Goal: Find specific page/section: Find specific page/section

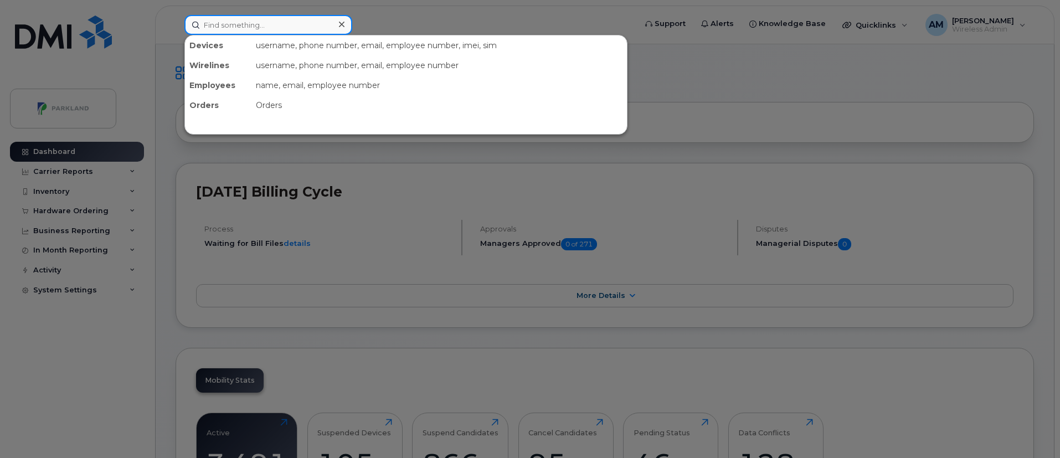
click at [225, 22] on input at bounding box center [268, 25] width 168 height 20
paste input "Jagdeesh Taggar"
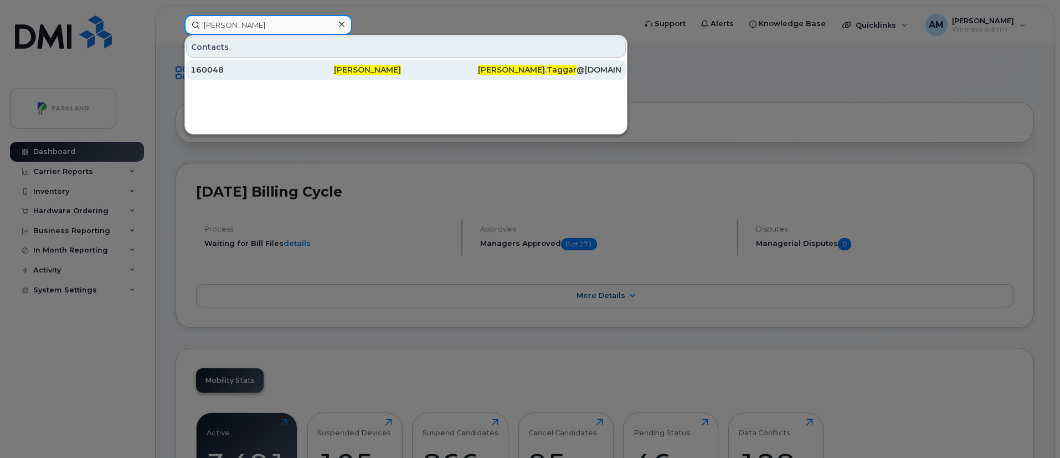
type input "Jagdeesh Taggar"
click at [341, 70] on span "Jagdeesh Taggar" at bounding box center [367, 70] width 67 height 10
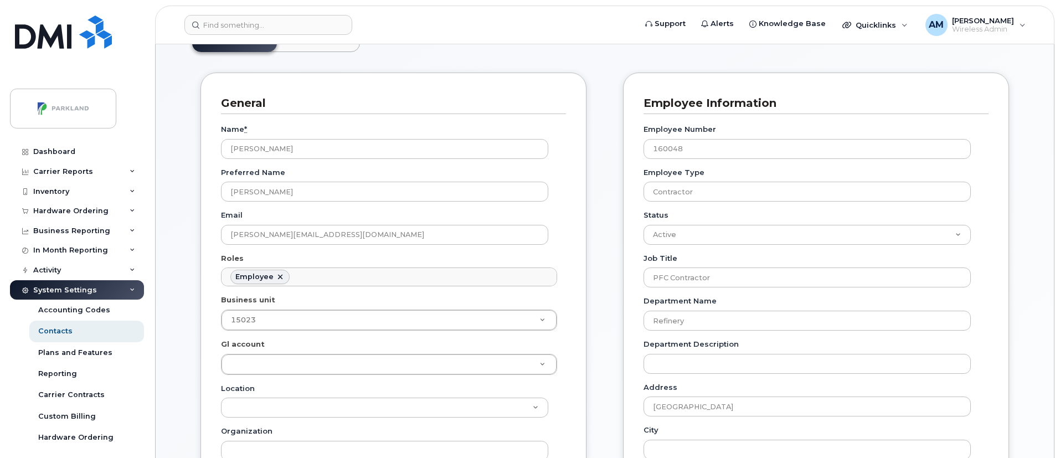
scroll to position [105, 0]
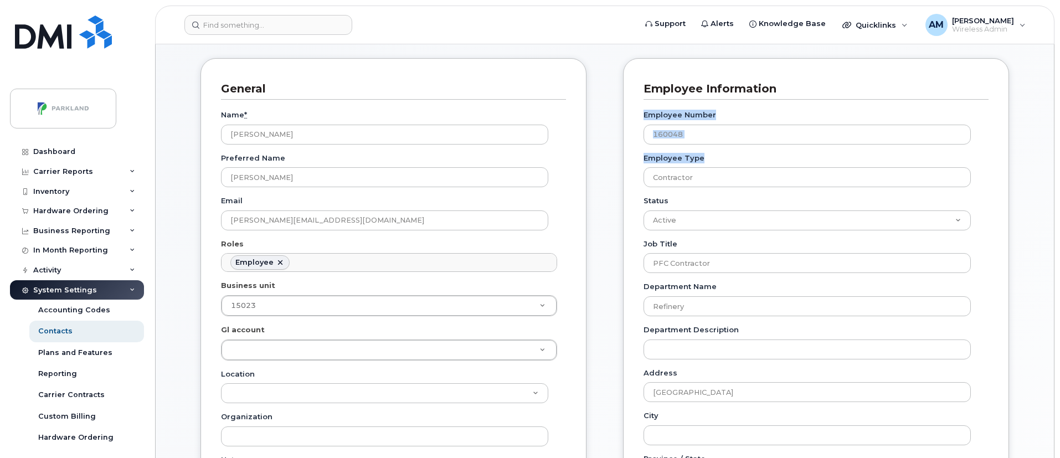
drag, startPoint x: 1059, startPoint y: 152, endPoint x: 1063, endPoint y: 96, distance: 55.6
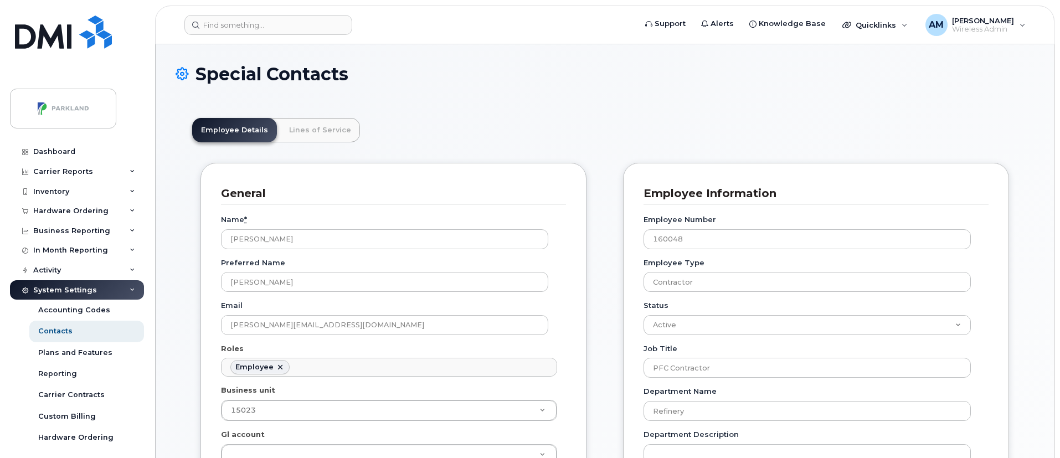
click at [265, 38] on header "Support Alerts Knowledge Base Quicklinks Suspend / Cancel Device Change SIM Car…" at bounding box center [605, 25] width 900 height 39
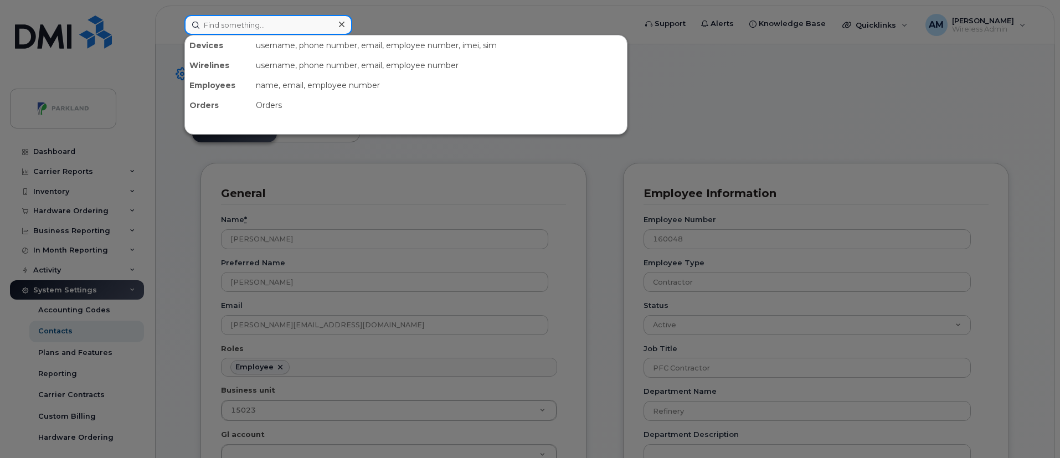
click at [264, 30] on input at bounding box center [268, 25] width 168 height 20
paste input "[PERSON_NAME]"
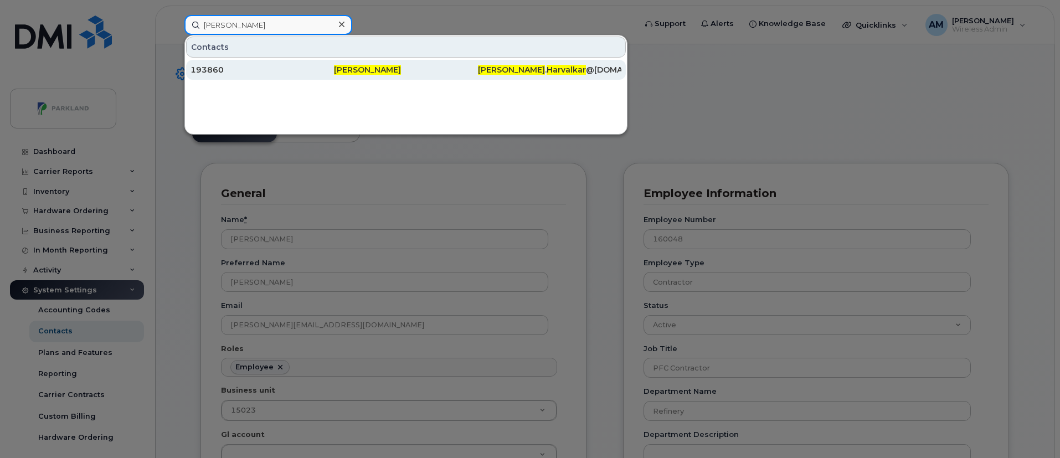
type input "[PERSON_NAME]"
click at [397, 67] on span "[PERSON_NAME]" at bounding box center [367, 70] width 67 height 10
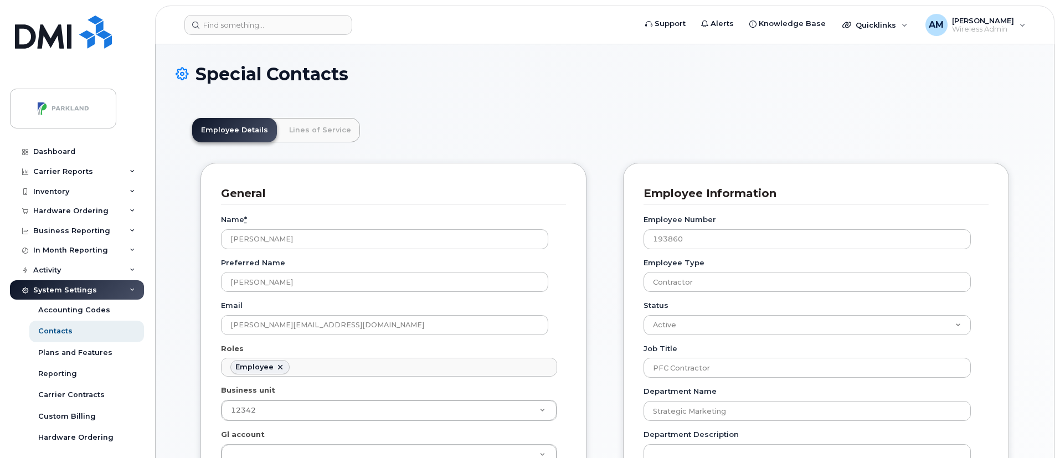
scroll to position [38, 0]
click at [256, 19] on input at bounding box center [268, 25] width 168 height 20
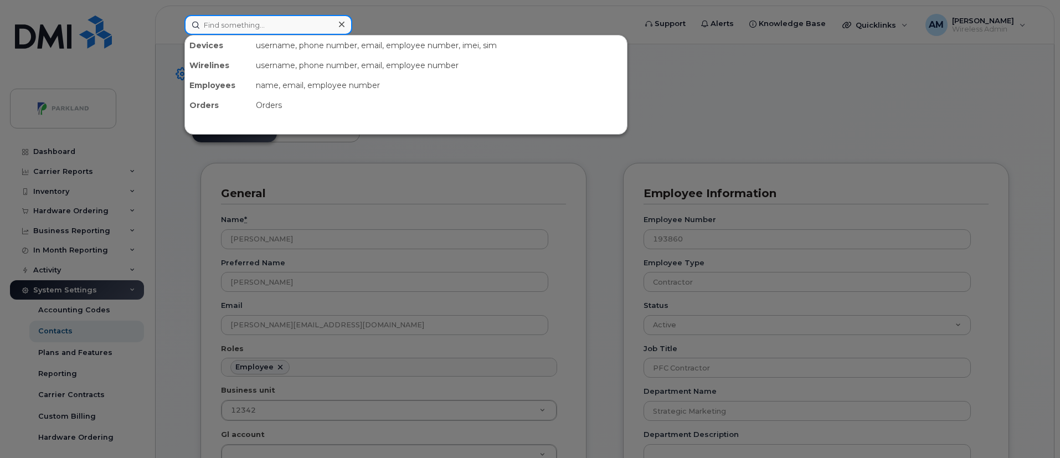
click at [243, 18] on input at bounding box center [268, 25] width 168 height 20
paste input "[PERSON_NAME]"
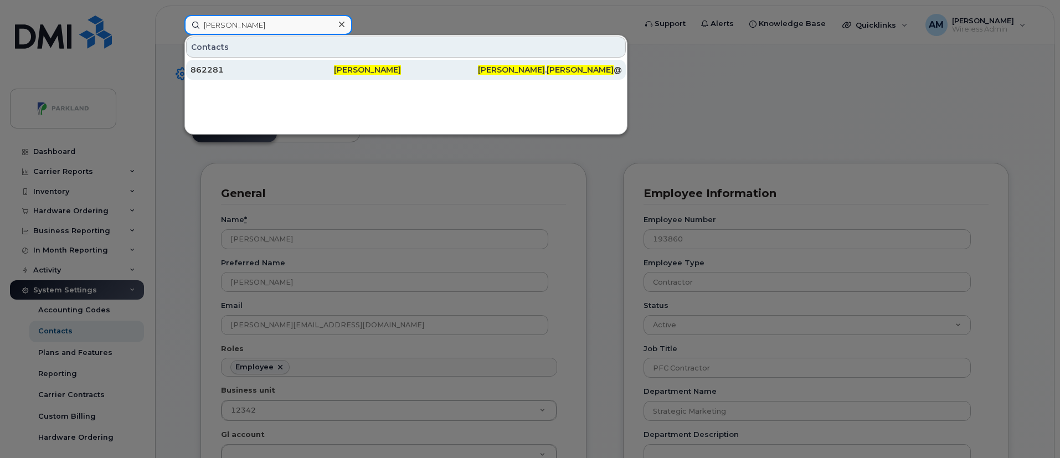
type input "[PERSON_NAME]"
click at [332, 73] on div "862281" at bounding box center [262, 69] width 143 height 11
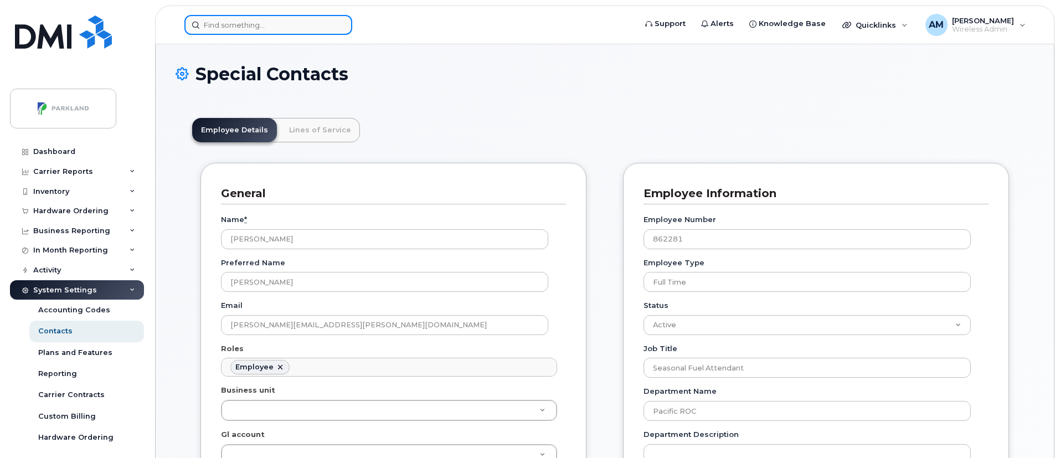
click at [274, 20] on input at bounding box center [268, 25] width 168 height 20
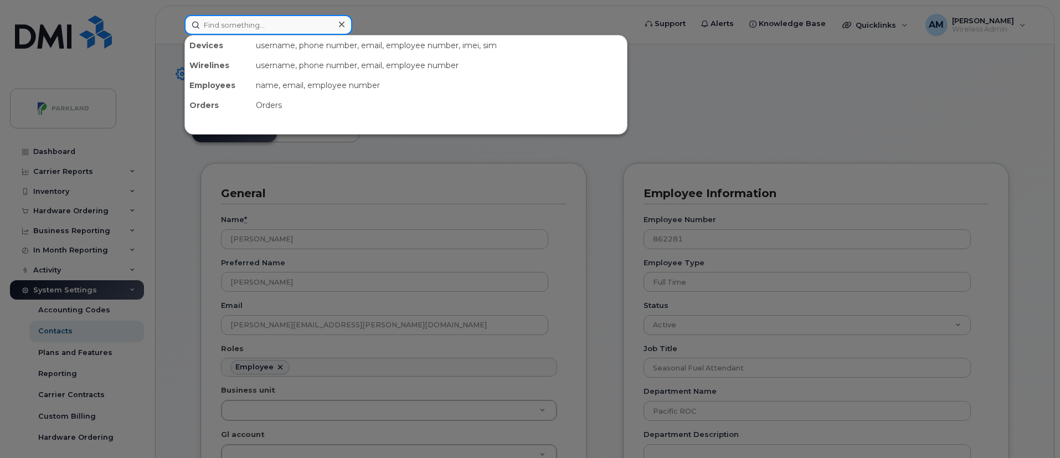
paste input "Ajaz Ahmad"
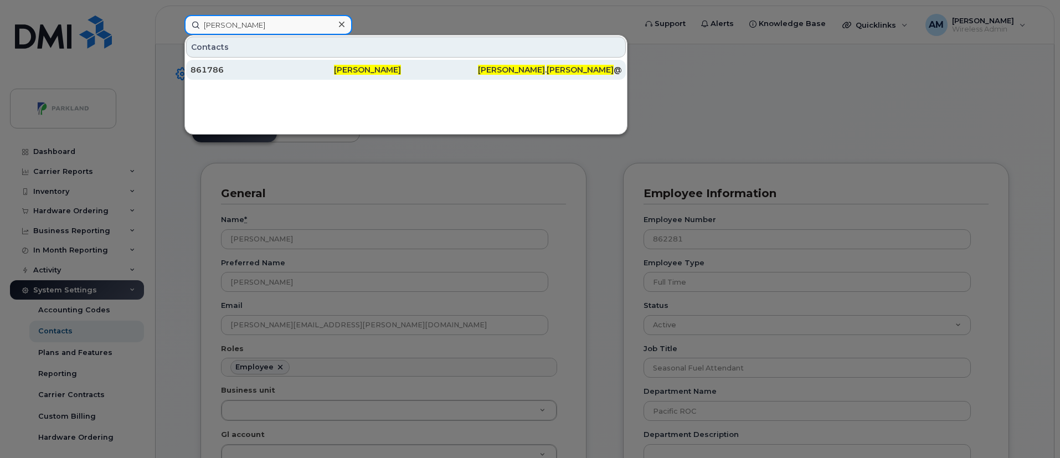
type input "Ajaz Ahmad"
click at [366, 71] on span "Ajaz Ahmad" at bounding box center [367, 70] width 67 height 10
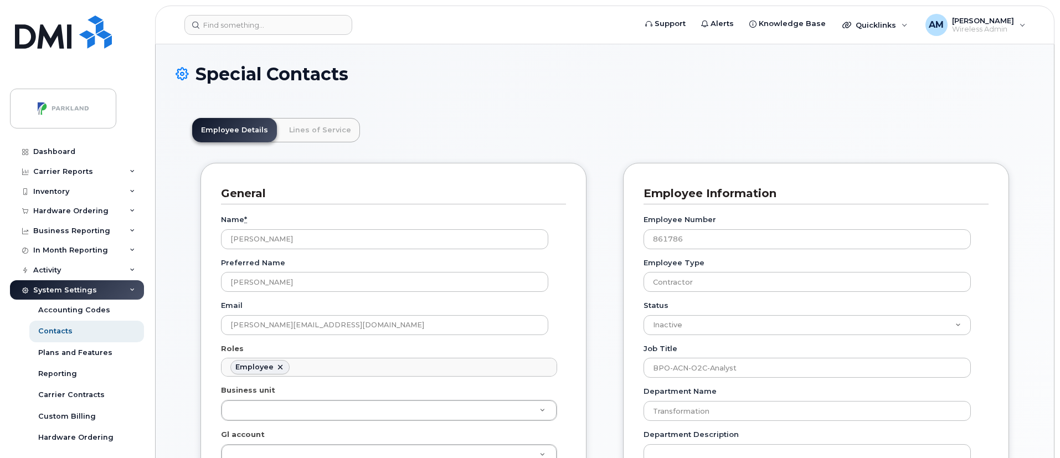
scroll to position [33, 0]
click at [299, 15] on input at bounding box center [268, 25] width 168 height 20
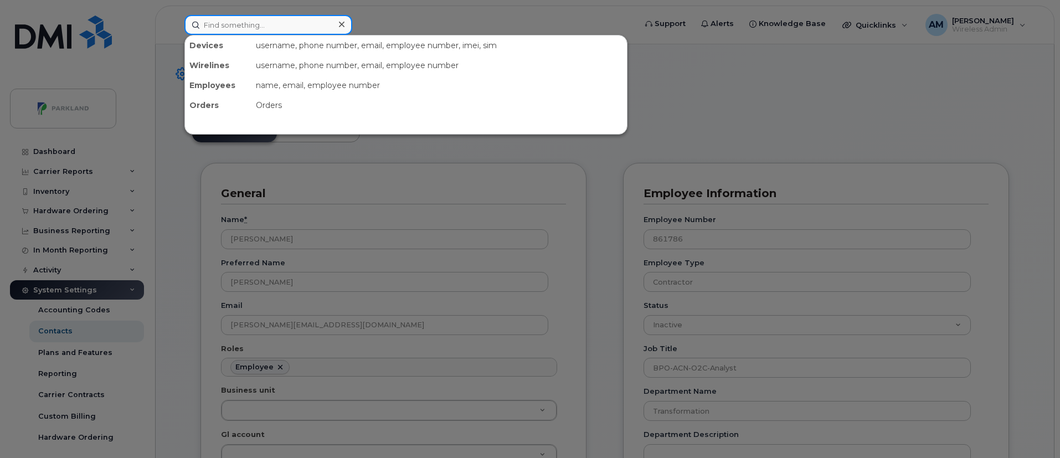
paste input "[PERSON_NAME]"
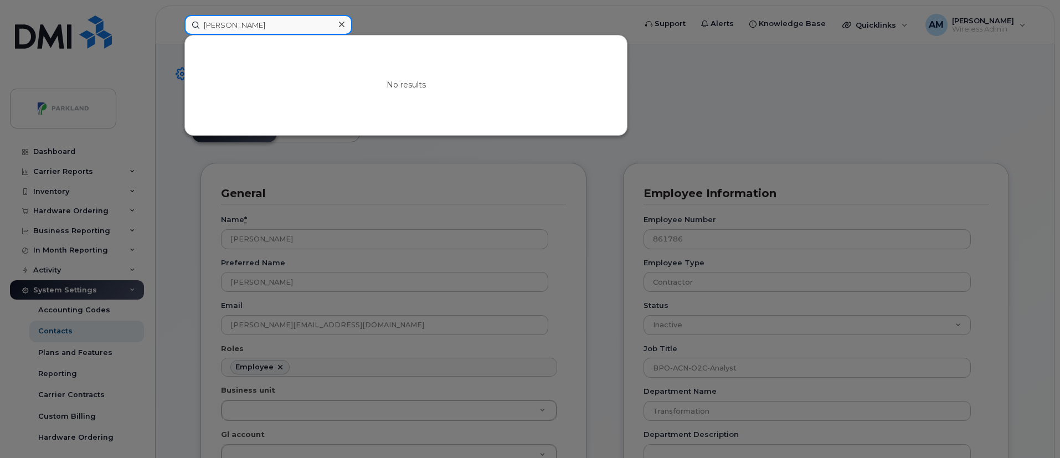
click at [269, 29] on input "[PERSON_NAME]" at bounding box center [268, 25] width 168 height 20
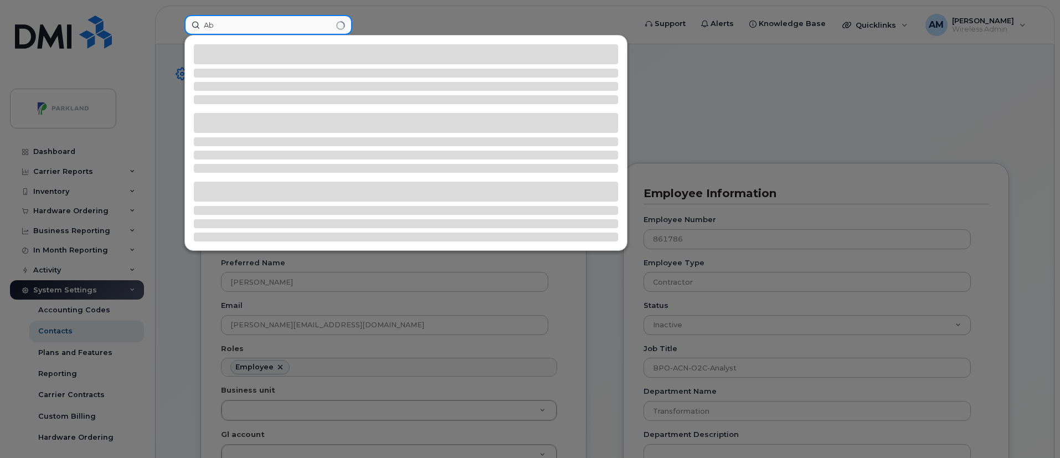
type input "A"
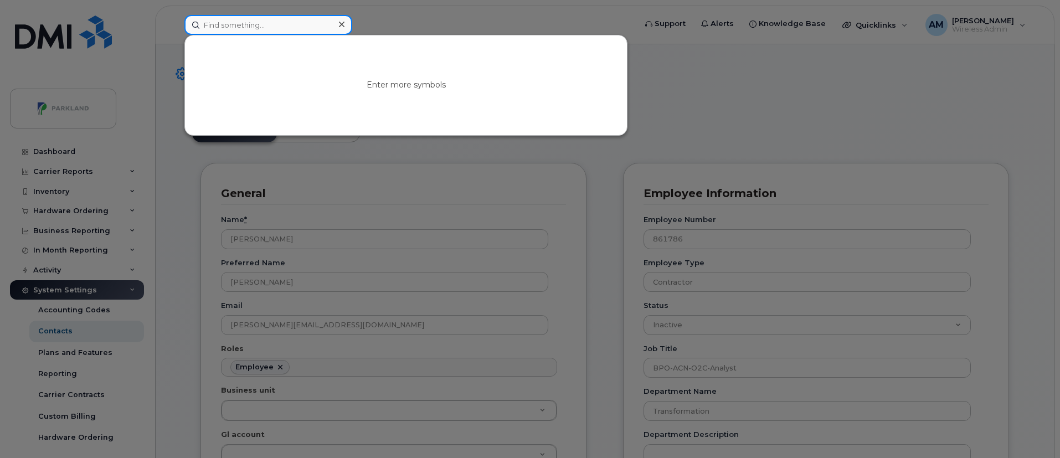
click at [251, 25] on input at bounding box center [268, 25] width 168 height 20
paste input "[PERSON_NAME]"
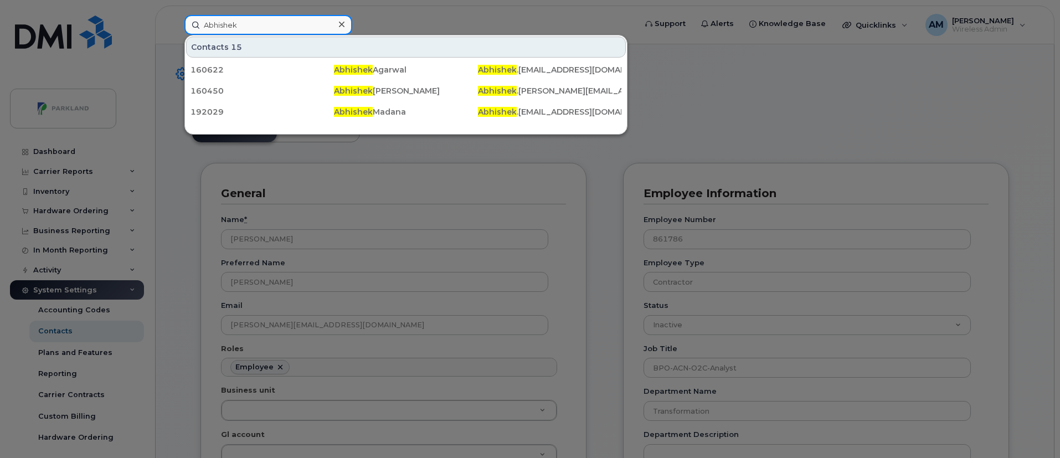
type input "Abhishek"
click at [342, 26] on icon at bounding box center [342, 24] width 6 height 9
